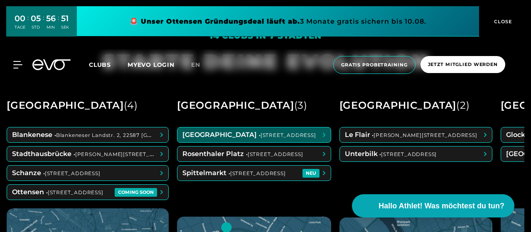
scroll to position [262, 0]
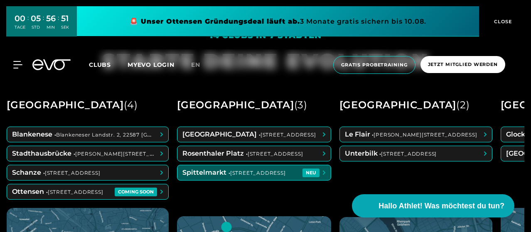
click at [284, 176] on span at bounding box center [253, 172] width 153 height 15
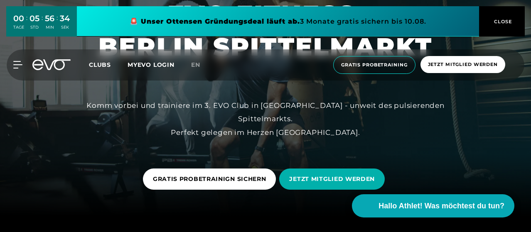
scroll to position [35, 0]
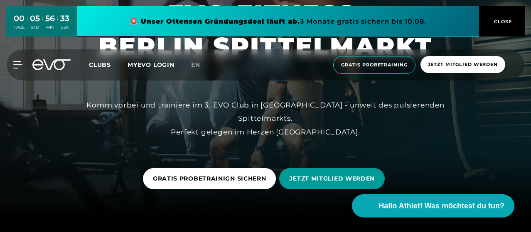
click at [296, 174] on span "JETZT MITGLIED WERDEN" at bounding box center [332, 178] width 86 height 9
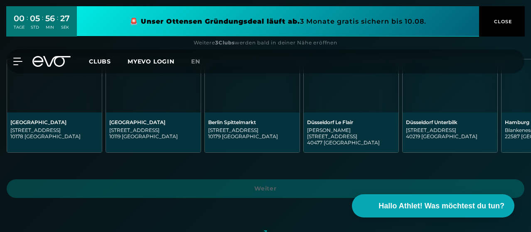
scroll to position [267, 0]
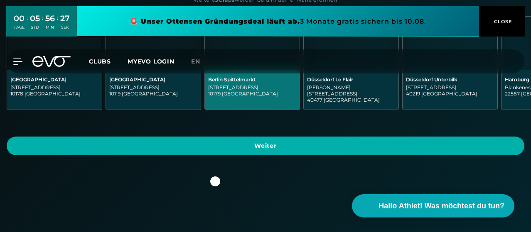
click at [249, 110] on div "[GEOGRAPHIC_DATA][STREET_ADDRESS]" at bounding box center [252, 90] width 95 height 40
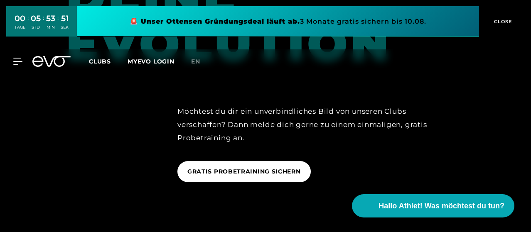
scroll to position [1376, 0]
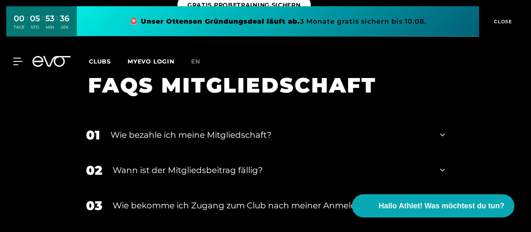
scroll to position [1557, 0]
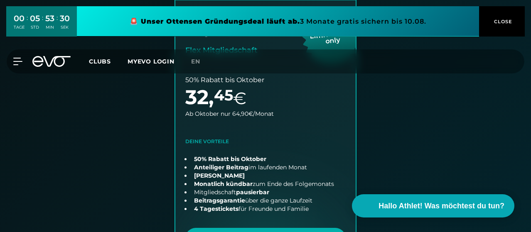
scroll to position [551, 0]
click at [111, 59] on span "Clubs" at bounding box center [100, 61] width 22 height 7
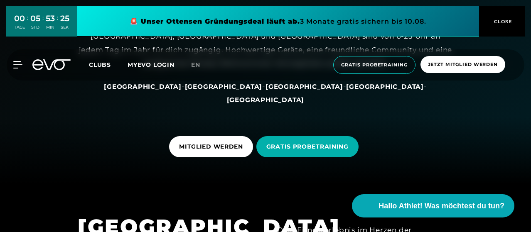
scroll to position [87, 0]
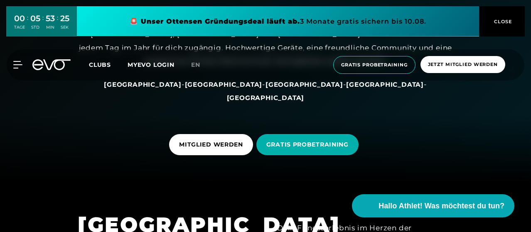
click at [213, 80] on div "MyEVO Login Über EVO Mitgliedschaften Probetraining TAGESPASS EVO Studios [GEOG…" at bounding box center [265, 65] width 531 height 44
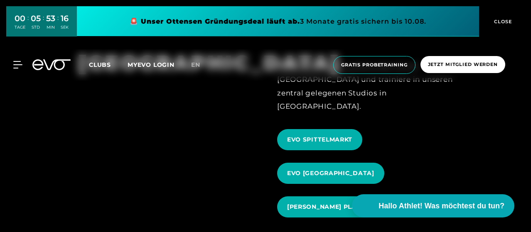
scroll to position [728, 0]
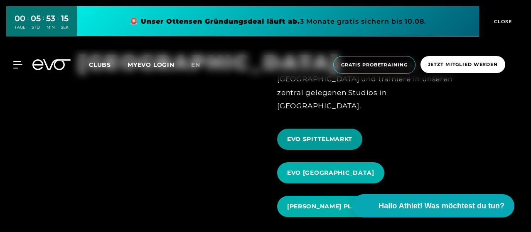
click at [317, 135] on span "EVO SPITTELMARKT" at bounding box center [319, 139] width 65 height 9
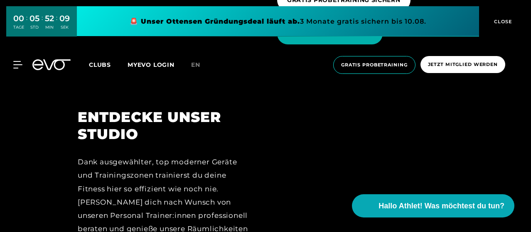
scroll to position [1036, 0]
